Goal: Transaction & Acquisition: Obtain resource

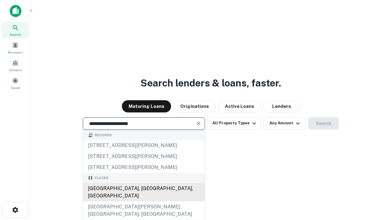
click at [144, 201] on div "[GEOGRAPHIC_DATA], [GEOGRAPHIC_DATA], [GEOGRAPHIC_DATA]" at bounding box center [144, 192] width 122 height 18
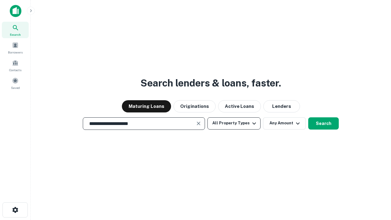
type input "**********"
click at [234, 123] on button "All Property Types" at bounding box center [233, 123] width 53 height 12
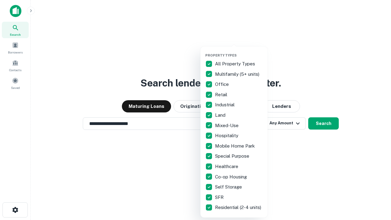
click at [239, 51] on button "button" at bounding box center [238, 51] width 67 height 0
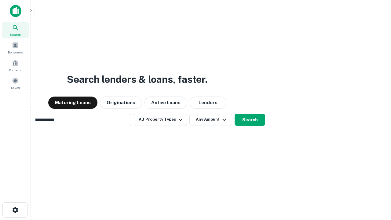
scroll to position [9, 0]
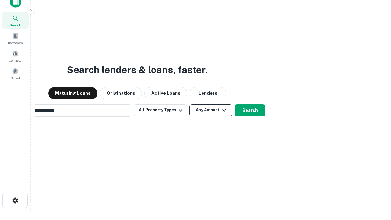
click at [189, 104] on button "Any Amount" at bounding box center [210, 110] width 43 height 12
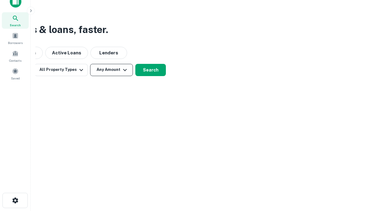
scroll to position [10, 0]
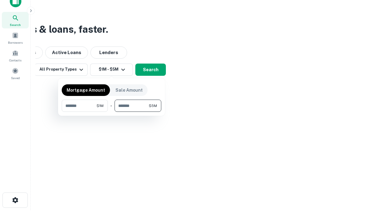
type input "*******"
click at [111, 112] on button "button" at bounding box center [112, 112] width 100 height 0
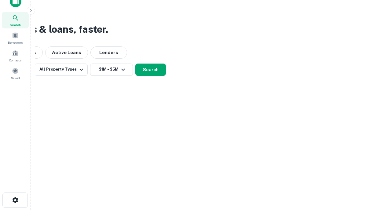
scroll to position [4, 113]
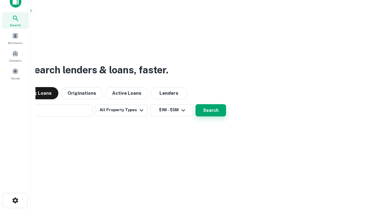
click at [195, 104] on button "Search" at bounding box center [210, 110] width 31 height 12
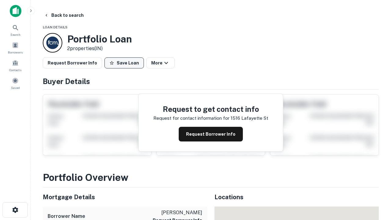
click at [124, 63] on button "Save Loan" at bounding box center [123, 62] width 39 height 11
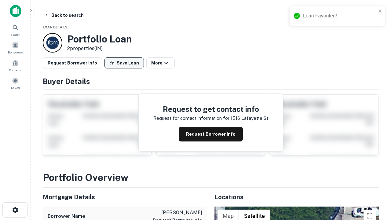
click at [126, 63] on button "Save Loan" at bounding box center [123, 62] width 39 height 11
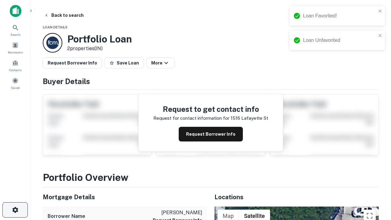
click at [15, 210] on icon "button" at bounding box center [15, 209] width 7 height 7
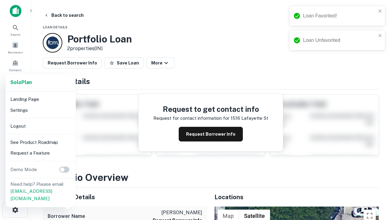
click at [40, 126] on li "Logout" at bounding box center [40, 126] width 65 height 11
